Goal: Find contact information: Find contact information

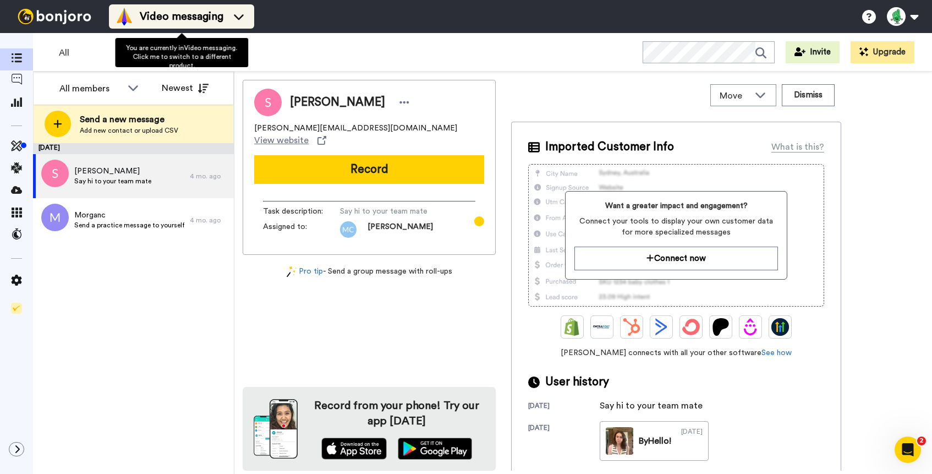
click at [180, 18] on span "Video messaging" at bounding box center [182, 16] width 84 height 15
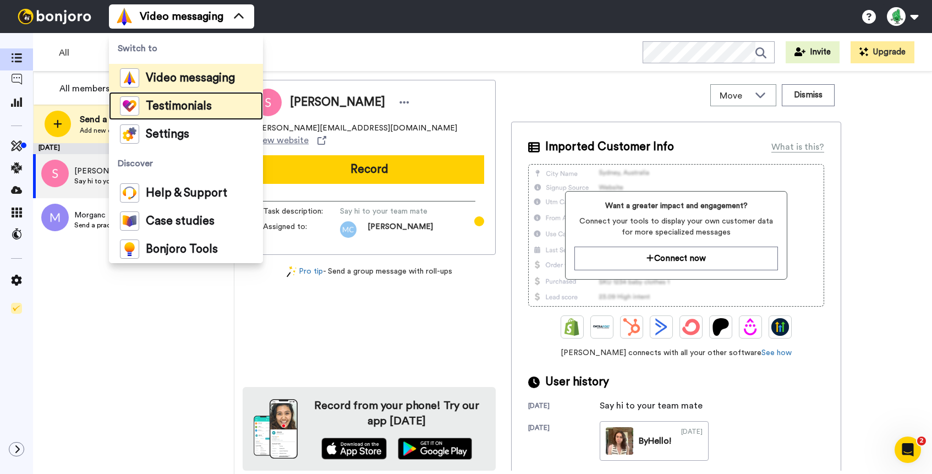
click at [177, 107] on span "Testimonials" at bounding box center [179, 106] width 66 height 11
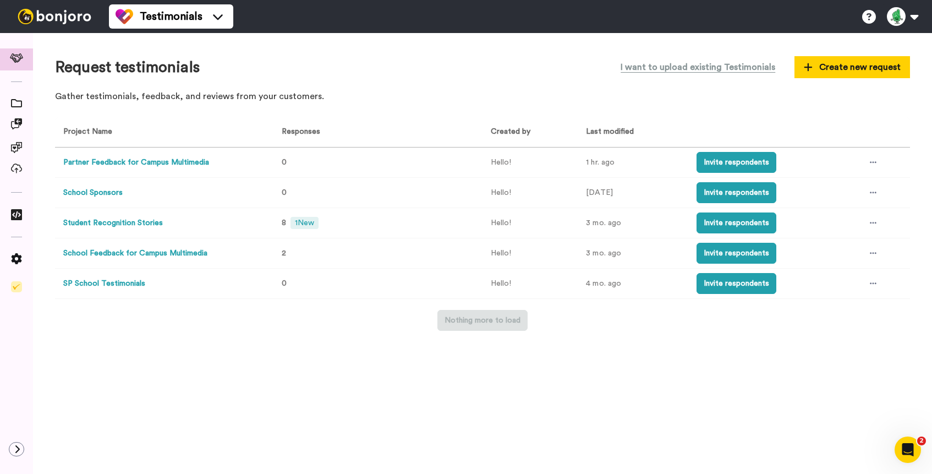
click at [135, 224] on button "Student Recognition Stories" at bounding box center [113, 223] width 100 height 12
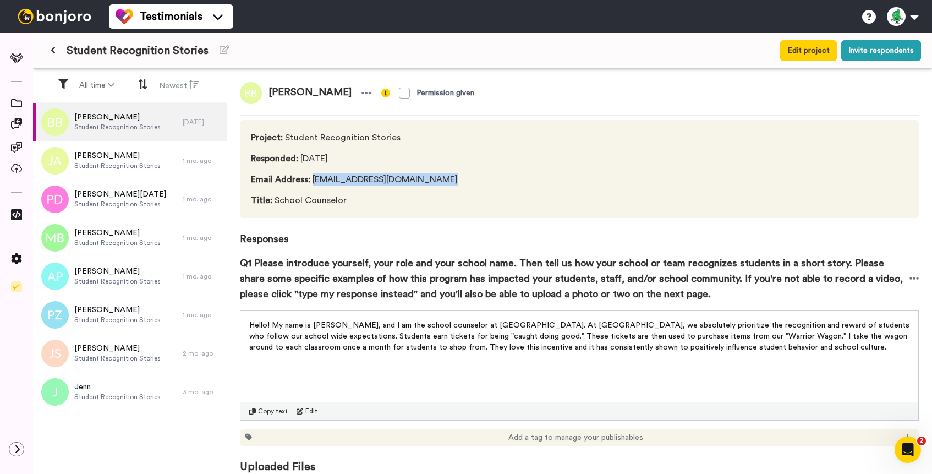
drag, startPoint x: 442, startPoint y: 178, endPoint x: 314, endPoint y: 179, distance: 128.2
click at [314, 179] on span "Email Address : [EMAIL_ADDRESS][DOMAIN_NAME]" at bounding box center [354, 179] width 207 height 13
copy span "[EMAIL_ADDRESS][DOMAIN_NAME]"
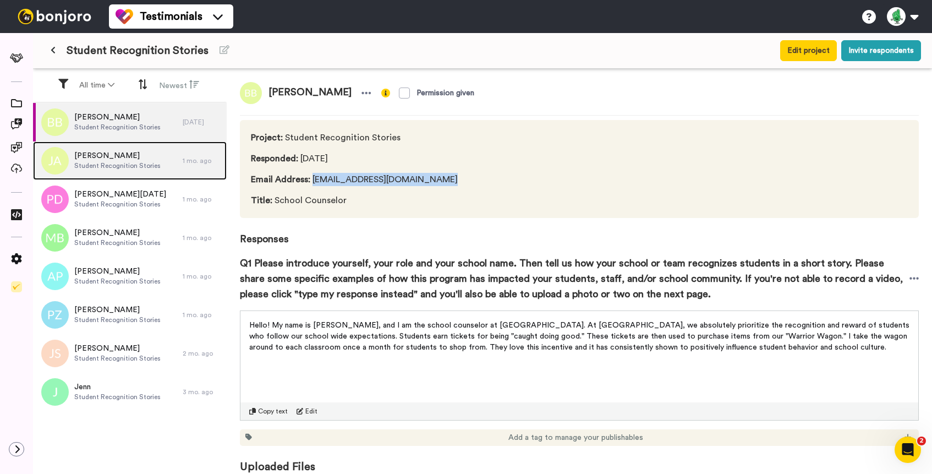
click at [96, 168] on span "Student Recognition Stories" at bounding box center [117, 165] width 86 height 9
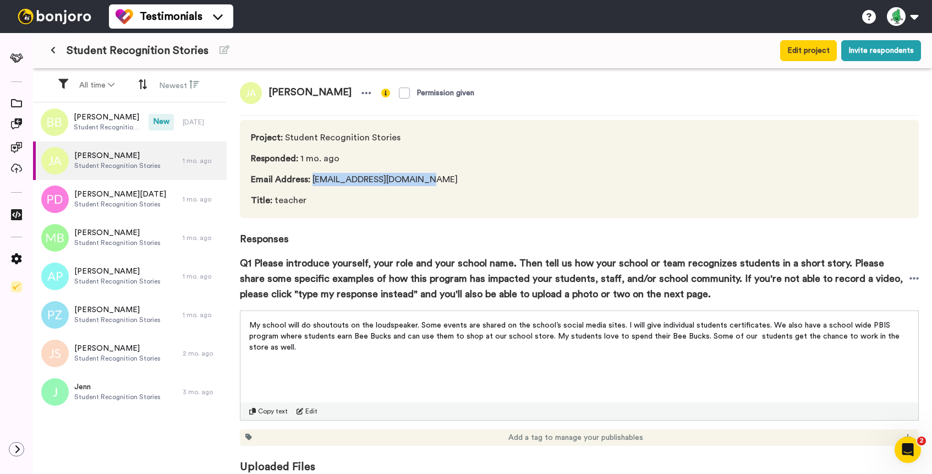
drag, startPoint x: 411, startPoint y: 183, endPoint x: 311, endPoint y: 183, distance: 99.6
click at [311, 183] on span "Email Address : [EMAIL_ADDRESS][DOMAIN_NAME]" at bounding box center [354, 179] width 207 height 13
copy span "[EMAIL_ADDRESS][DOMAIN_NAME]"
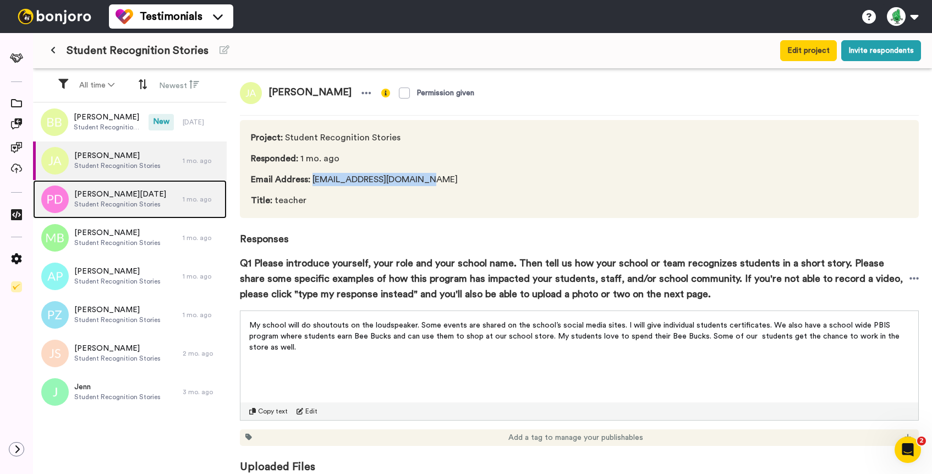
click at [118, 204] on span "Student Recognition Stories" at bounding box center [120, 204] width 92 height 9
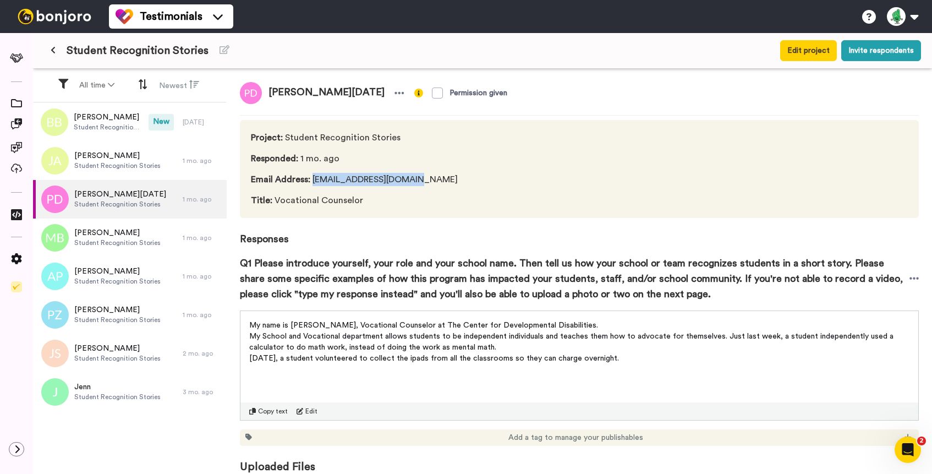
drag, startPoint x: 411, startPoint y: 183, endPoint x: 314, endPoint y: 183, distance: 96.9
click at [314, 183] on span "Email Address : [EMAIL_ADDRESS][DOMAIN_NAME]" at bounding box center [354, 179] width 207 height 13
copy span "[EMAIL_ADDRESS][DOMAIN_NAME]"
drag, startPoint x: 538, startPoint y: 326, endPoint x: 396, endPoint y: 329, distance: 141.5
click at [396, 329] on span "My name is [PERSON_NAME], Vocational Counselor at The Center for Developmental …" at bounding box center [423, 325] width 349 height 8
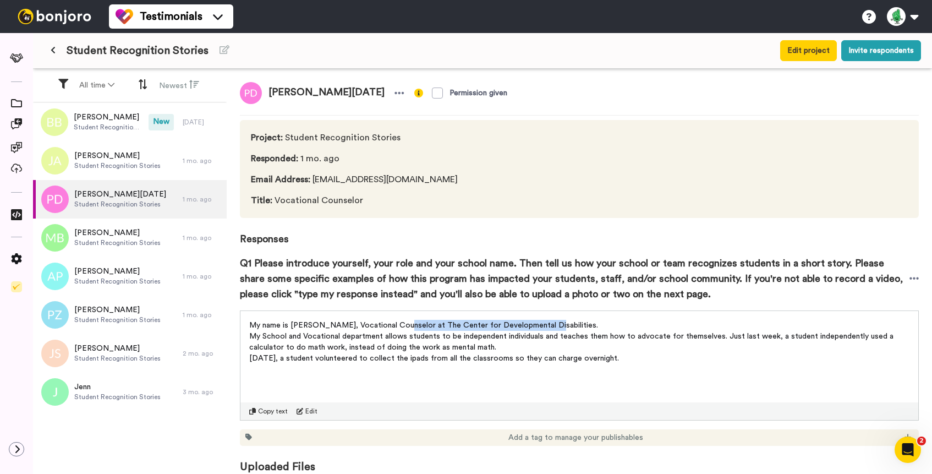
copy span "The Center for Developmental Disabilities"
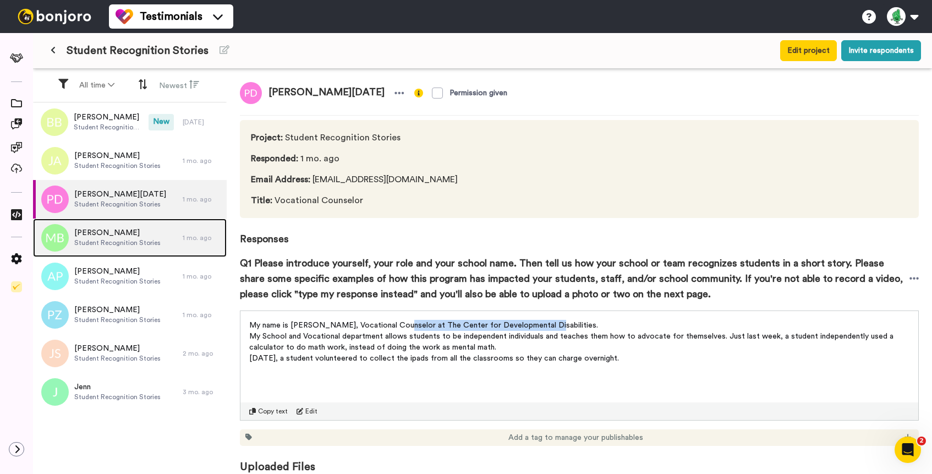
click at [122, 239] on span "Student Recognition Stories" at bounding box center [117, 242] width 86 height 9
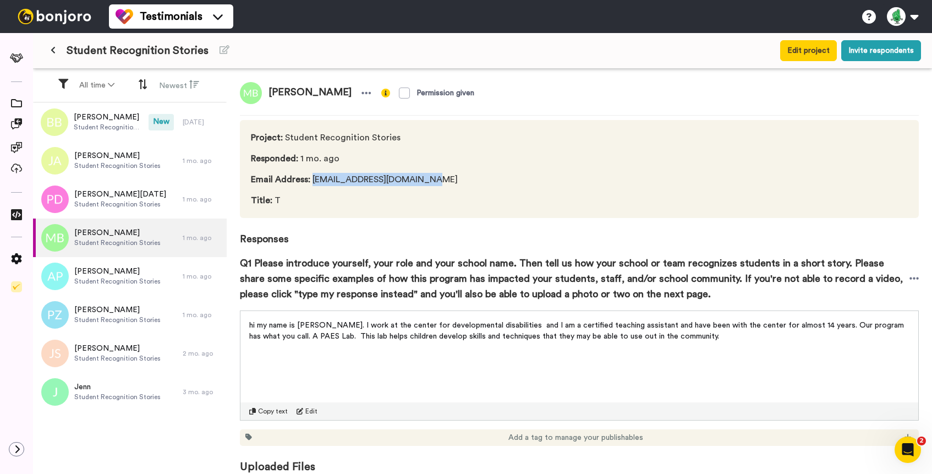
drag, startPoint x: 427, startPoint y: 179, endPoint x: 314, endPoint y: 182, distance: 113.4
click at [314, 182] on span "Email Address : [EMAIL_ADDRESS][DOMAIN_NAME]" at bounding box center [354, 179] width 207 height 13
copy span "[EMAIL_ADDRESS][DOMAIN_NAME]"
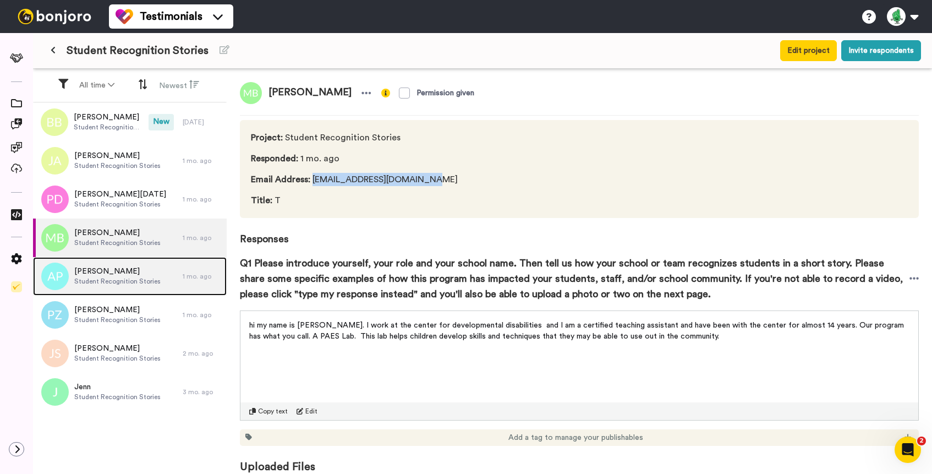
click at [139, 286] on div "[PERSON_NAME] Student Recognition Stories" at bounding box center [117, 276] width 86 height 21
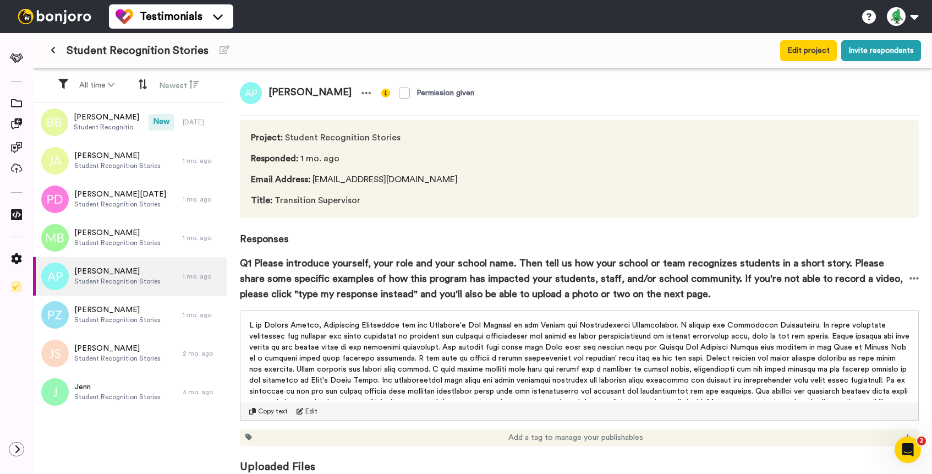
click at [439, 198] on span "Title : Transition Supervisor" at bounding box center [354, 200] width 207 height 13
drag, startPoint x: 411, startPoint y: 180, endPoint x: 309, endPoint y: 179, distance: 101.8
click at [309, 179] on span "Email Address : [EMAIL_ADDRESS][DOMAIN_NAME]" at bounding box center [354, 179] width 207 height 13
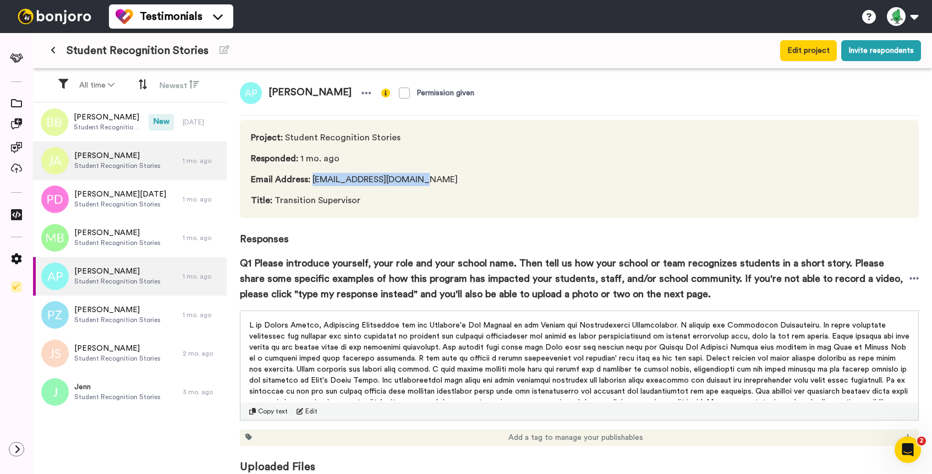
copy span "[EMAIL_ADDRESS][DOMAIN_NAME]"
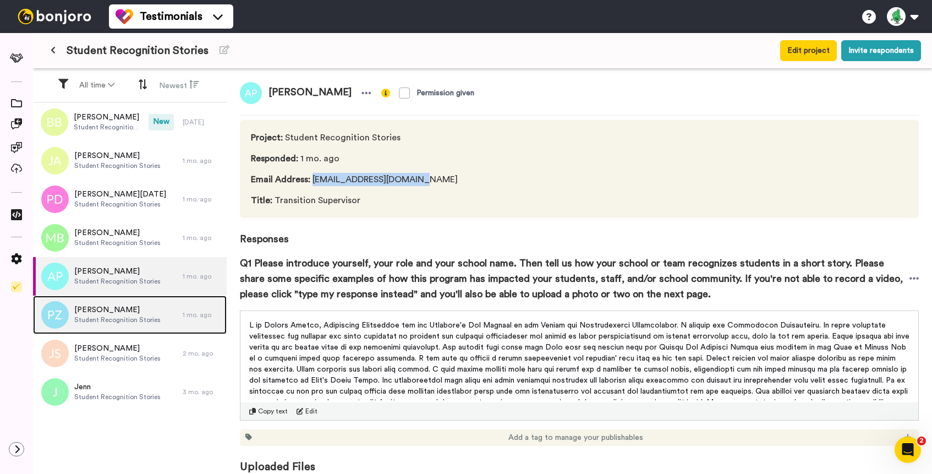
click at [106, 316] on span "Student Recognition Stories" at bounding box center [117, 319] width 86 height 9
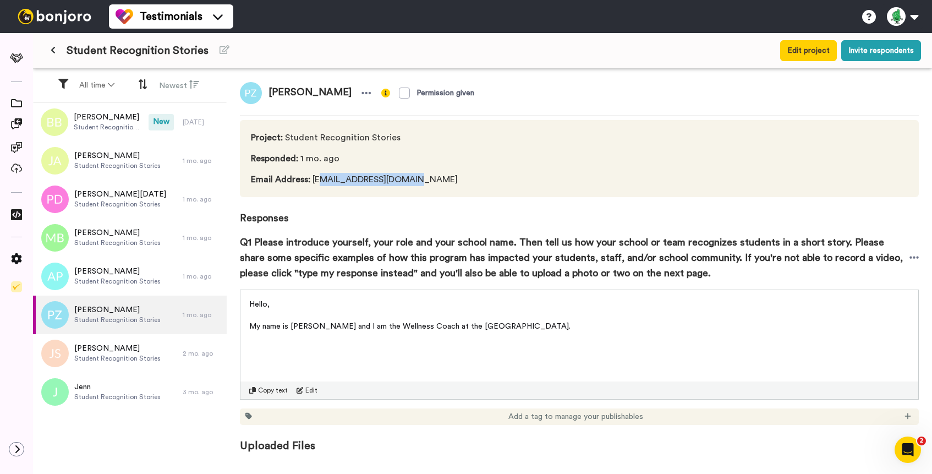
drag, startPoint x: 405, startPoint y: 181, endPoint x: 323, endPoint y: 180, distance: 82.0
click at [323, 180] on span "Email Address : [EMAIL_ADDRESS][DOMAIN_NAME]" at bounding box center [354, 179] width 207 height 13
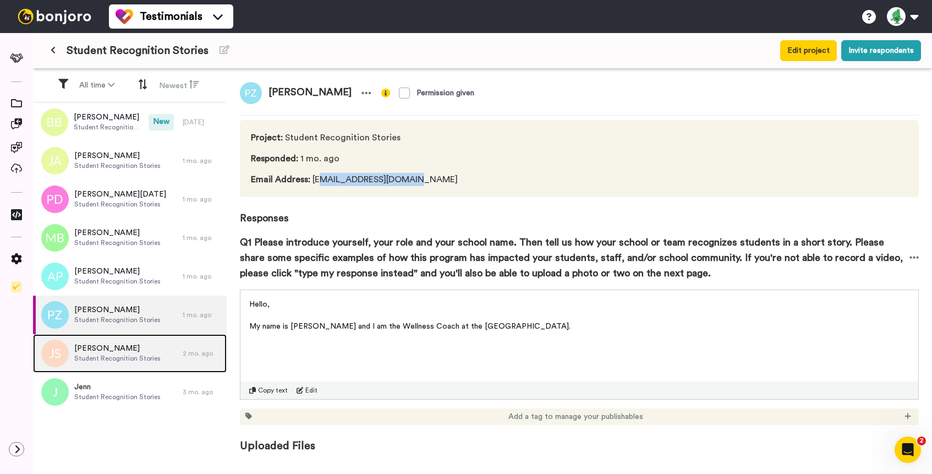
click at [126, 349] on span "[PERSON_NAME]" at bounding box center [117, 348] width 86 height 11
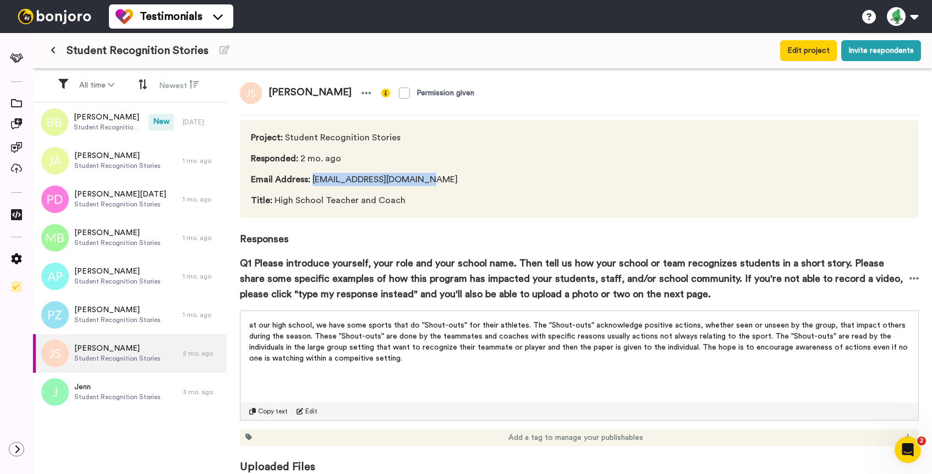
drag, startPoint x: 425, startPoint y: 179, endPoint x: 311, endPoint y: 179, distance: 113.9
click at [311, 179] on span "Email Address : [EMAIL_ADDRESS][DOMAIN_NAME]" at bounding box center [354, 179] width 207 height 13
click at [437, 178] on span "Email Address : [EMAIL_ADDRESS][DOMAIN_NAME]" at bounding box center [354, 179] width 207 height 13
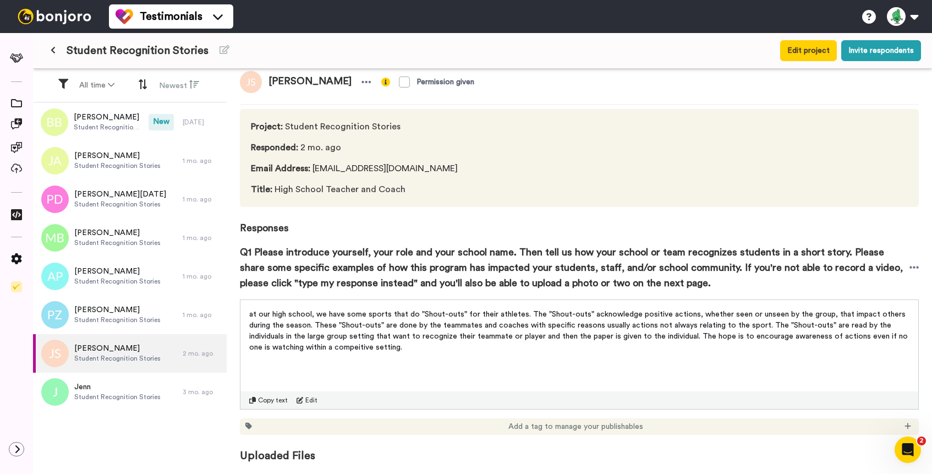
click at [505, 43] on div "Student Recognition Stories" at bounding box center [336, 51] width 585 height 20
